Goal: Task Accomplishment & Management: Use online tool/utility

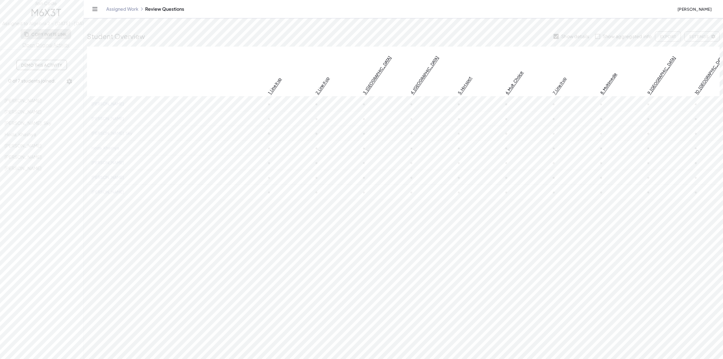
click at [56, 37] on span "Copy Invite Link" at bounding box center [45, 34] width 41 height 5
click at [688, 11] on span "[PERSON_NAME]" at bounding box center [694, 8] width 34 height 5
click at [674, 39] on div "My Classes" at bounding box center [668, 38] width 56 height 7
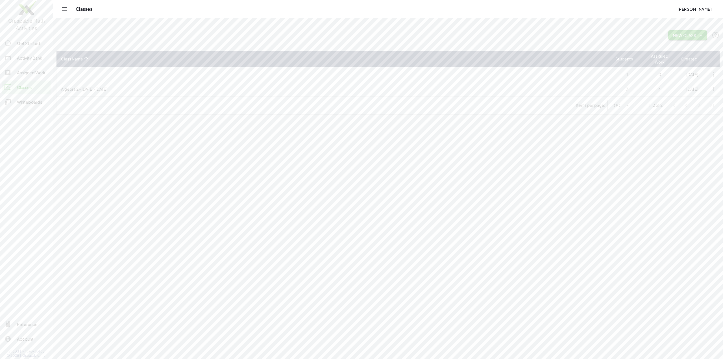
click at [698, 36] on icon "button" at bounding box center [700, 35] width 5 height 5
click at [702, 10] on span "[PERSON_NAME]" at bounding box center [694, 8] width 34 height 5
click at [661, 52] on div "My Activities" at bounding box center [668, 52] width 56 height 7
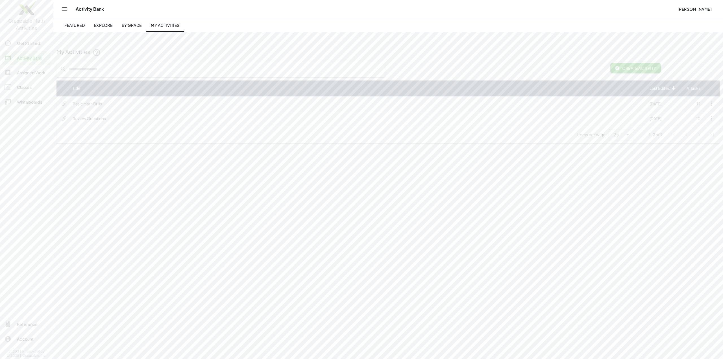
click at [96, 107] on td "Basic Math Drills" at bounding box center [356, 103] width 577 height 15
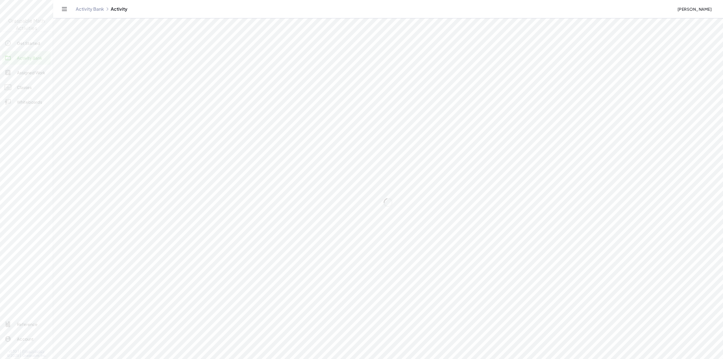
click at [34, 45] on div "Get Started" at bounding box center [32, 43] width 31 height 7
click at [17, 43] on div at bounding box center [11, 43] width 12 height 7
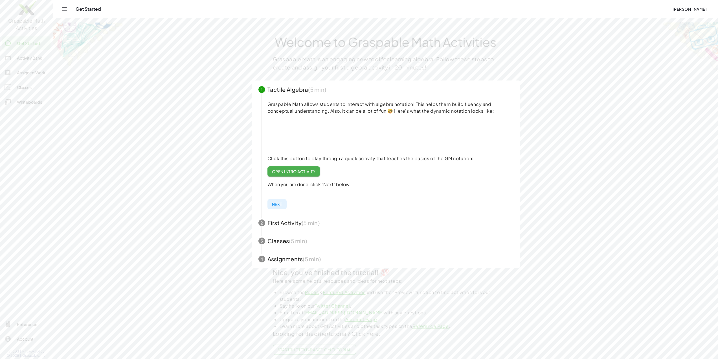
click at [586, 220] on main "Welcome to Graspable Math Activities Graspable Math is an engaging new tool for…" at bounding box center [385, 181] width 665 height 362
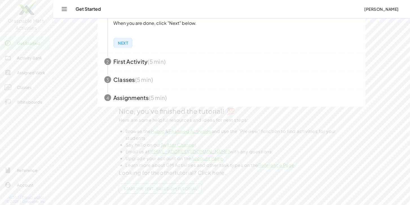
scroll to position [161, 0]
click at [162, 13] on span "Open Intro Activity" at bounding box center [140, 10] width 44 height 5
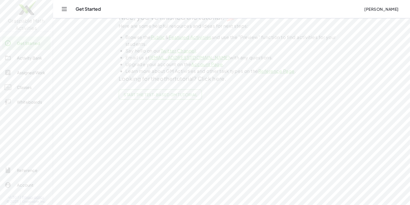
scroll to position [258, 0]
click at [68, 10] on icon "Toggle navigation" at bounding box center [64, 9] width 7 height 7
click at [376, 10] on span "[PERSON_NAME]" at bounding box center [382, 8] width 34 height 5
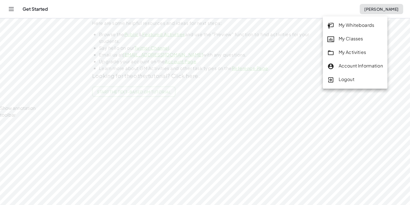
click at [359, 51] on div "My Activities" at bounding box center [356, 52] width 56 height 7
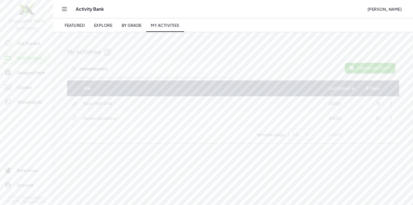
click at [395, 105] on icon "button" at bounding box center [391, 103] width 7 height 7
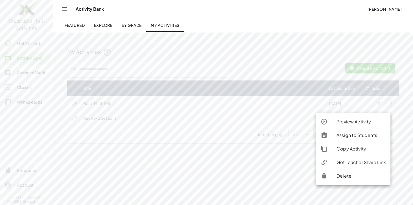
click at [356, 121] on div "Preview Activity" at bounding box center [361, 121] width 49 height 7
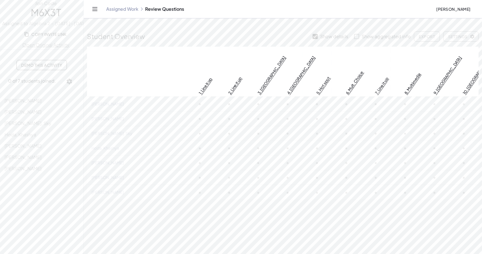
click at [36, 103] on span "Gurley, Lainey" at bounding box center [23, 100] width 37 height 6
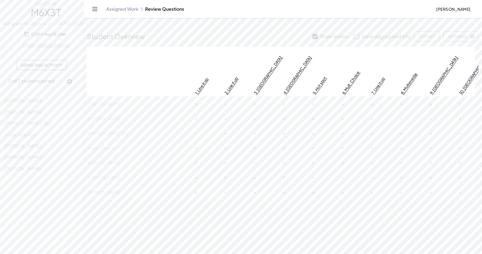
click at [98, 10] on icon "Toggle navigation" at bounding box center [94, 9] width 7 height 7
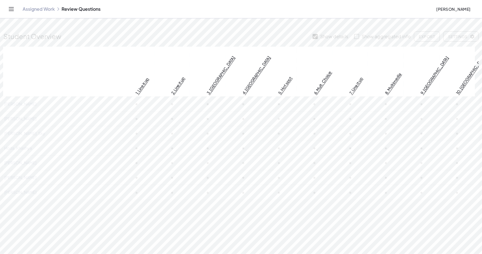
scroll to position [0, 0]
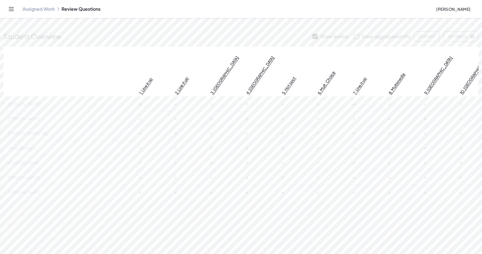
click at [14, 11] on icon "Toggle navigation" at bounding box center [11, 8] width 5 height 3
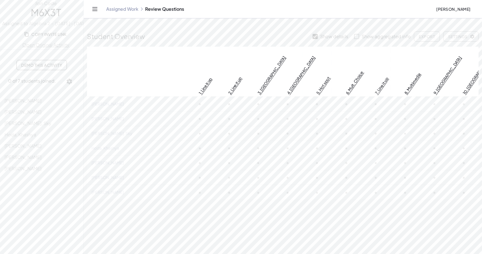
click at [73, 85] on icon "button" at bounding box center [69, 81] width 7 height 7
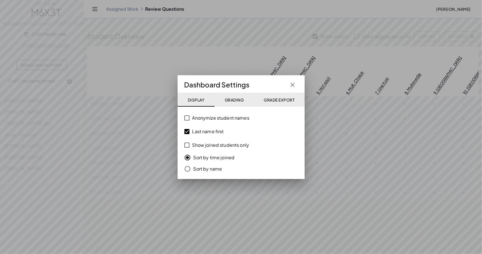
click at [290, 83] on icon "button" at bounding box center [292, 84] width 7 height 7
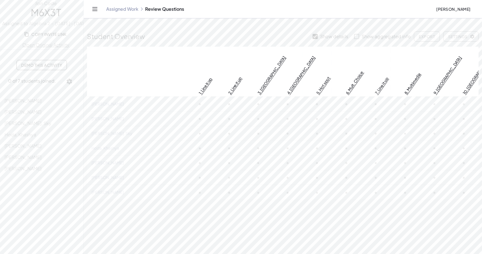
click at [424, 38] on span "Export" at bounding box center [427, 36] width 16 height 5
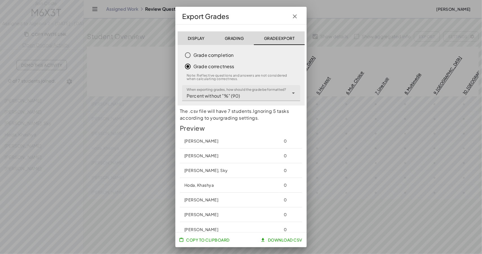
click at [291, 19] on icon "button" at bounding box center [294, 16] width 7 height 7
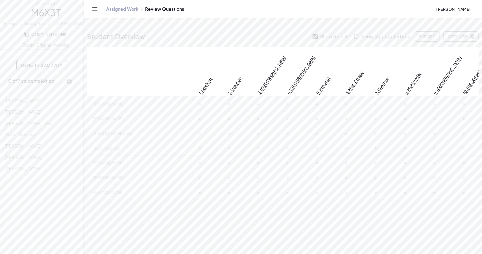
click at [62, 48] on link "Open Original Activity" at bounding box center [46, 44] width 92 height 7
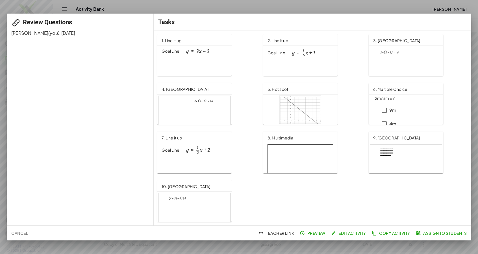
scroll to position [4, 0]
click at [424, 233] on span "Assign to Students" at bounding box center [442, 232] width 50 height 5
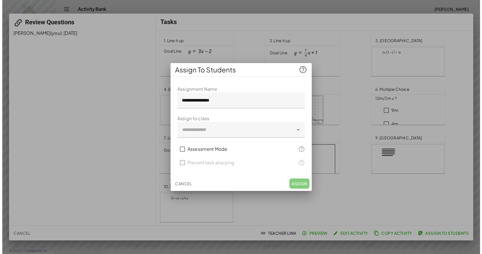
scroll to position [0, 0]
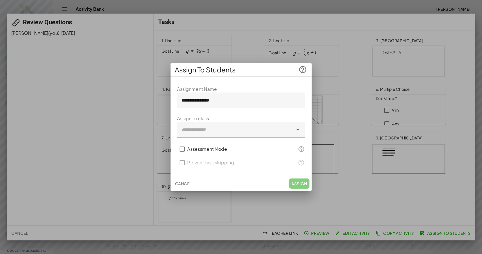
click at [298, 133] on icon at bounding box center [298, 129] width 7 height 7
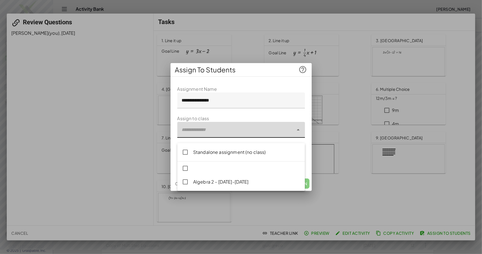
click at [252, 183] on div "Algebra 2 - [DATE]-[DATE]" at bounding box center [246, 181] width 107 height 7
type input "**********"
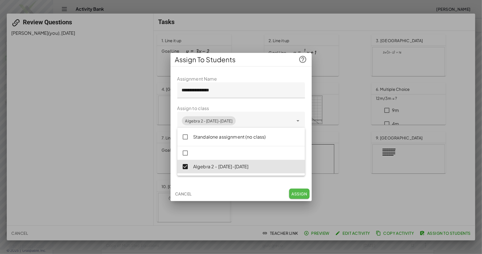
click at [302, 196] on span "Assign" at bounding box center [299, 193] width 16 height 5
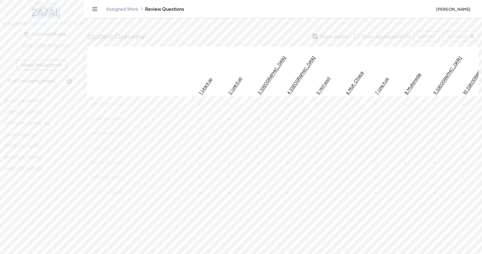
drag, startPoint x: 73, startPoint y: 18, endPoint x: 35, endPoint y: 18, distance: 37.6
click at [35, 18] on span "ZA7AL" at bounding box center [46, 12] width 92 height 11
copy span "ZA7AL"
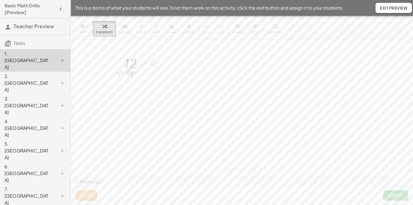
drag, startPoint x: 154, startPoint y: 64, endPoint x: 130, endPoint y: 73, distance: 24.8
click at [156, 87] on div at bounding box center [155, 87] width 6 height 6
click at [248, 60] on div at bounding box center [241, 109] width 337 height 138
click at [395, 193] on span "Submit" at bounding box center [396, 195] width 16 height 5
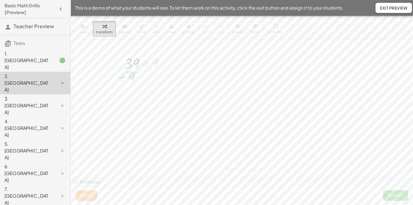
drag, startPoint x: 156, startPoint y: 63, endPoint x: 133, endPoint y: 76, distance: 26.8
click at [144, 104] on icon at bounding box center [141, 106] width 5 height 5
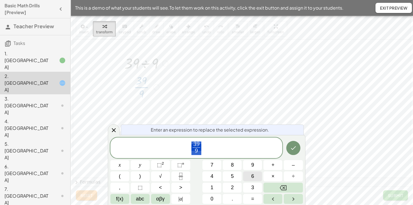
click at [254, 179] on span "6" at bounding box center [252, 176] width 3 height 8
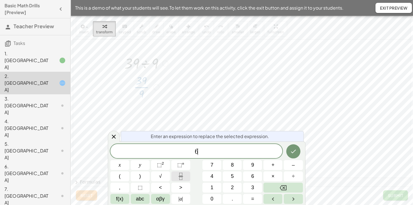
click at [182, 177] on icon "Fraction" at bounding box center [180, 178] width 3 height 3
click at [184, 175] on icon "Fraction" at bounding box center [180, 176] width 7 height 7
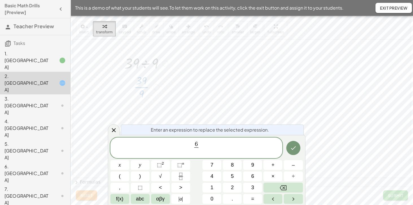
click at [196, 146] on span "6" at bounding box center [196, 144] width 3 height 6
click at [182, 176] on icon "Fraction" at bounding box center [180, 176] width 7 height 7
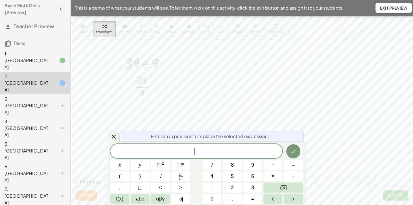
click at [155, 87] on div at bounding box center [156, 87] width 6 height 6
click at [292, 118] on div at bounding box center [241, 109] width 337 height 138
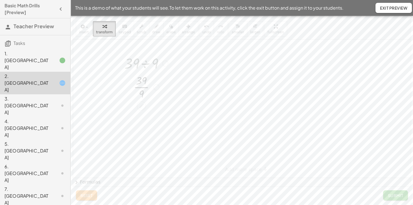
click at [241, 168] on div "· 39 ÷ 9 · 39 9 · Transform line Copy line as LaTeX Copy derivation as LaTeX Ex…" at bounding box center [241, 109] width 337 height 138
click at [143, 107] on icon at bounding box center [141, 106] width 6 height 6
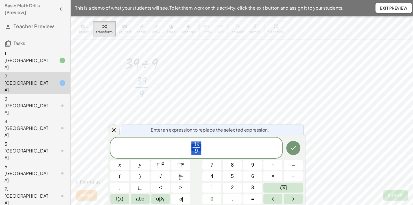
click at [204, 149] on span "3 9 9 ​" at bounding box center [196, 148] width 172 height 15
click at [199, 144] on span "9" at bounding box center [197, 144] width 3 height 6
click at [198, 150] on span "9" at bounding box center [196, 151] width 4 height 8
click at [189, 148] on span "​ 1 3 ​" at bounding box center [196, 148] width 172 height 15
click at [251, 175] on button "6" at bounding box center [252, 176] width 19 height 10
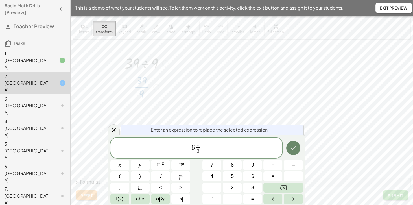
click at [296, 149] on icon "Done" at bounding box center [293, 148] width 7 height 7
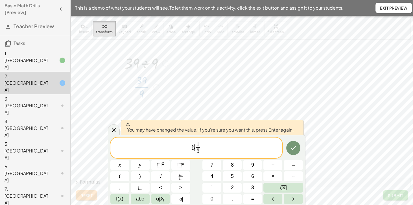
click at [202, 122] on span "You may have changed the value. If you're sure you want this, press Enter again." at bounding box center [210, 127] width 168 height 11
click at [188, 99] on div at bounding box center [241, 177] width 337 height 274
click at [156, 88] on div "Transform line Copy line as LaTeX Copy derivation as LaTeX Expand new lines: On" at bounding box center [156, 87] width 6 height 6
click at [116, 165] on div at bounding box center [241, 177] width 337 height 274
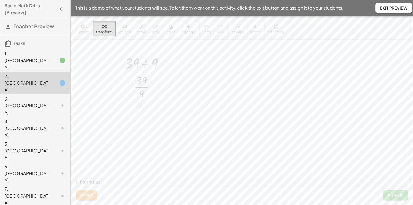
click at [158, 88] on div "Transform line Copy line as LaTeX Copy derivation as LaTeX Expand new lines: On" at bounding box center [156, 87] width 6 height 6
click at [157, 86] on div "Transform line Copy line as LaTeX Copy derivation as LaTeX Expand new lines: On" at bounding box center [156, 87] width 6 height 6
click at [352, 126] on div at bounding box center [241, 177] width 337 height 274
click at [30, 98] on div "3. [GEOGRAPHIC_DATA]" at bounding box center [27, 105] width 45 height 20
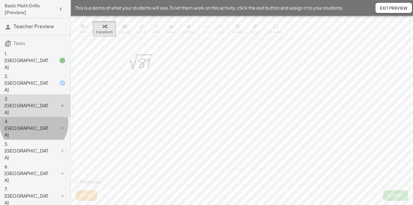
click at [30, 118] on div "4. [GEOGRAPHIC_DATA]" at bounding box center [27, 128] width 45 height 20
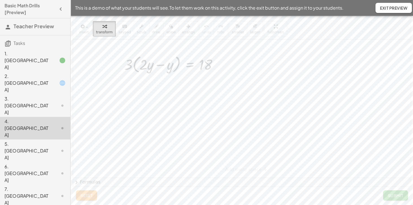
click at [25, 141] on div "5. Canvas" at bounding box center [27, 151] width 45 height 20
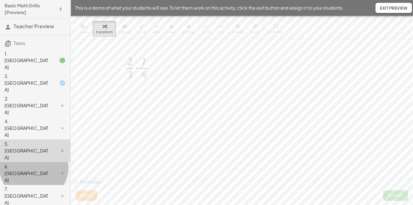
click at [24, 163] on div "6. Canvas" at bounding box center [27, 173] width 45 height 20
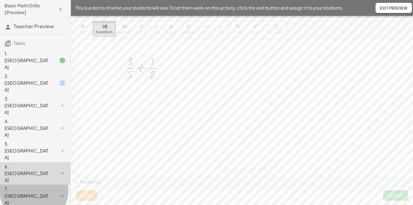
click at [18, 186] on div "7. Canvas" at bounding box center [27, 196] width 45 height 20
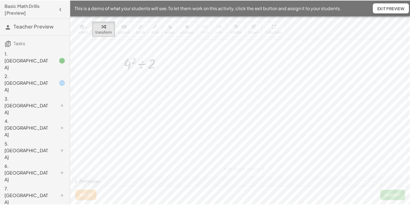
scroll to position [2, 0]
